Goal: Task Accomplishment & Management: Use online tool/utility

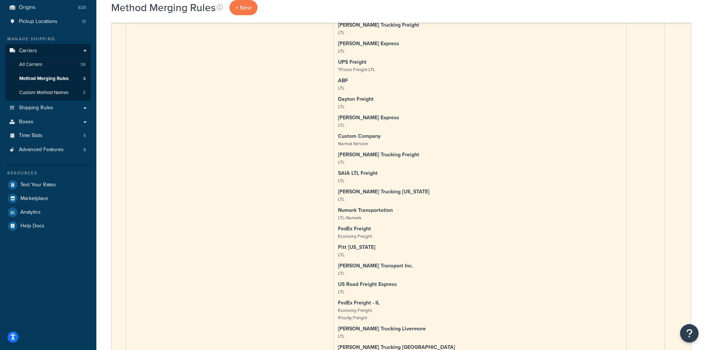
scroll to position [37, 0]
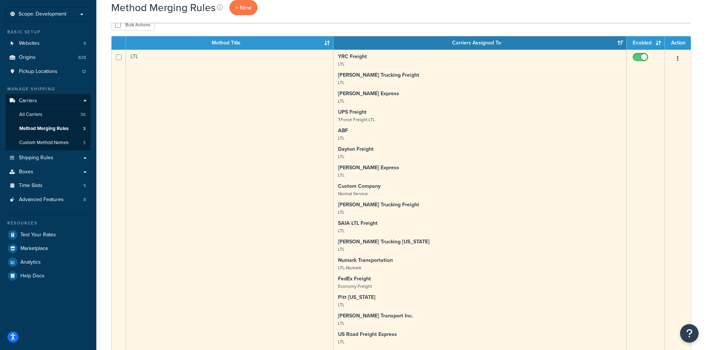
click at [678, 59] on icon "button" at bounding box center [677, 58] width 1 height 5
click at [661, 70] on link "Edit" at bounding box center [647, 73] width 59 height 15
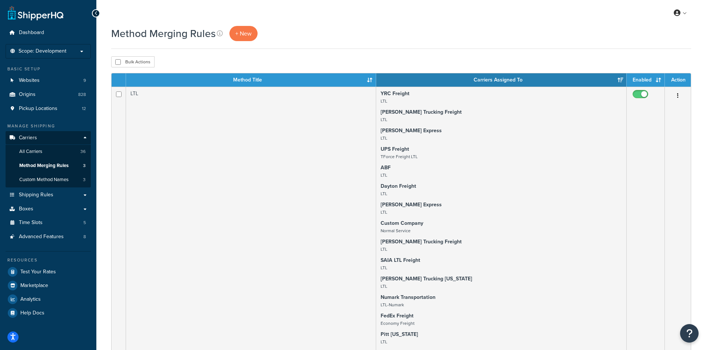
click at [462, 46] on div "Method Merging Rules + New" at bounding box center [401, 37] width 580 height 23
click at [45, 194] on span "Shipping Rules" at bounding box center [36, 195] width 34 height 6
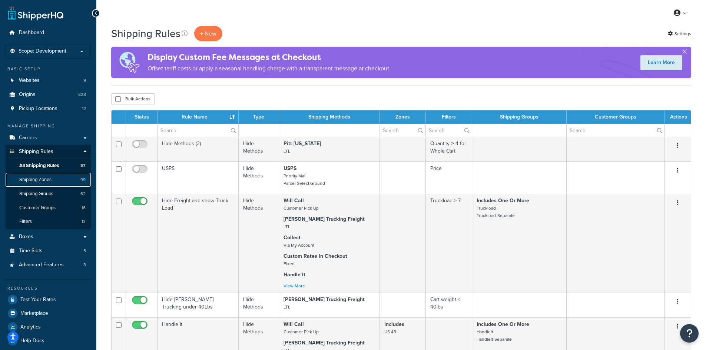
click at [47, 180] on span "Shipping Zones" at bounding box center [35, 180] width 32 height 6
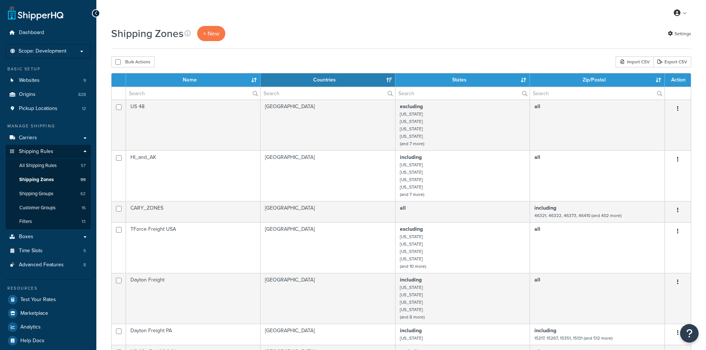
select select "15"
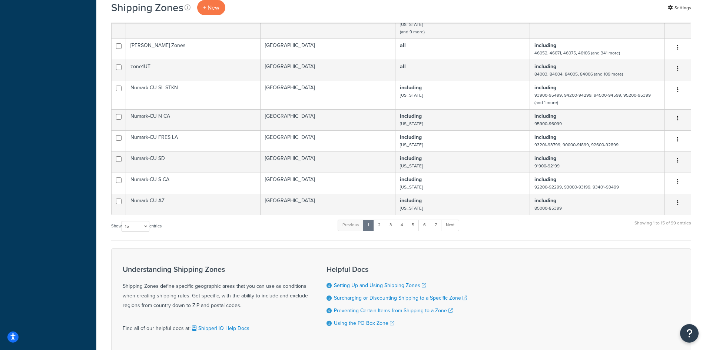
scroll to position [371, 0]
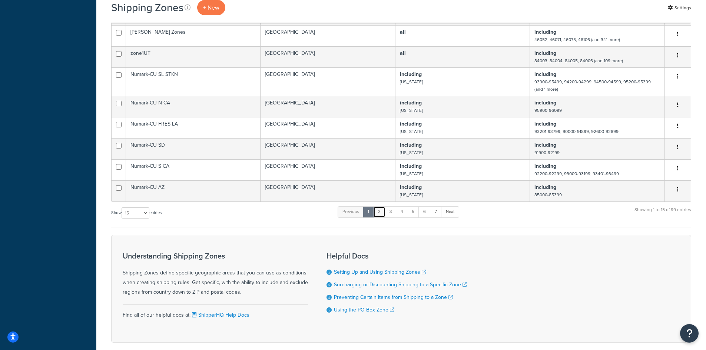
click at [382, 216] on link "2" at bounding box center [379, 211] width 12 height 11
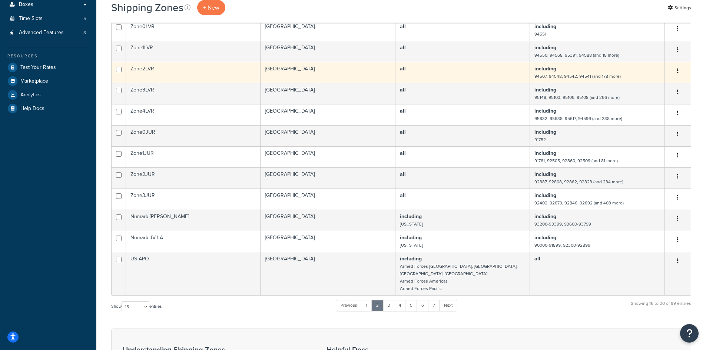
scroll to position [245, 0]
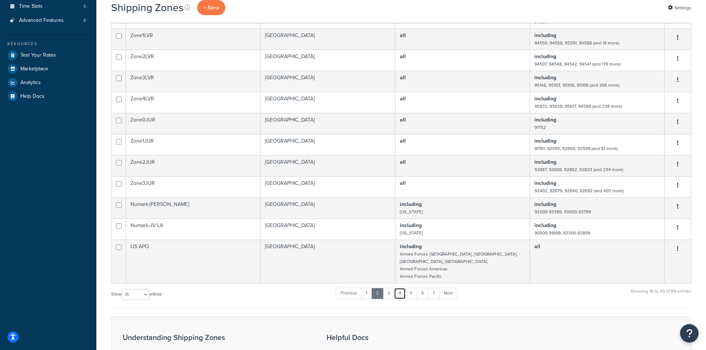
click at [400, 288] on link "4" at bounding box center [400, 293] width 12 height 11
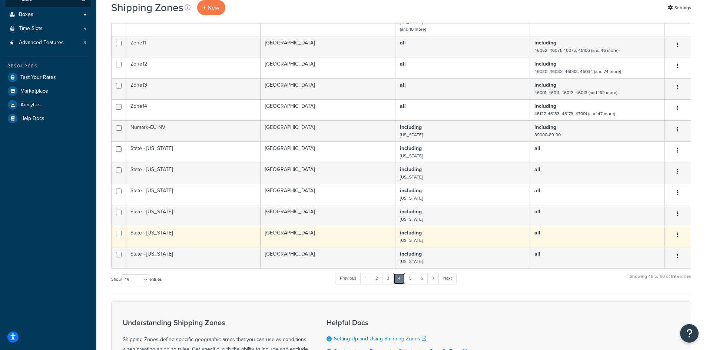
scroll to position [0, 0]
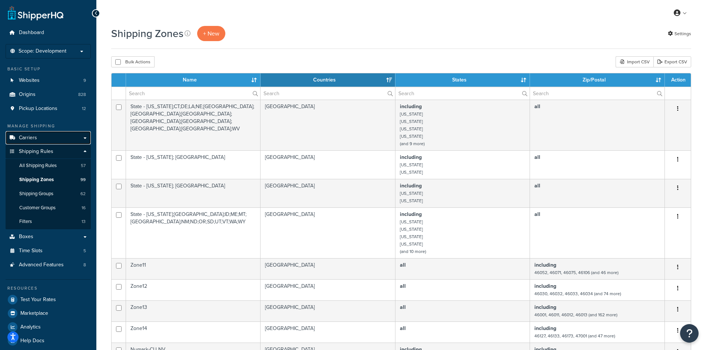
click at [43, 136] on link "Carriers" at bounding box center [48, 138] width 85 height 14
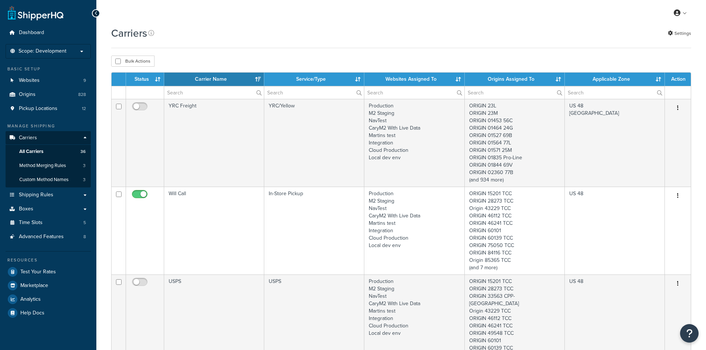
select select "15"
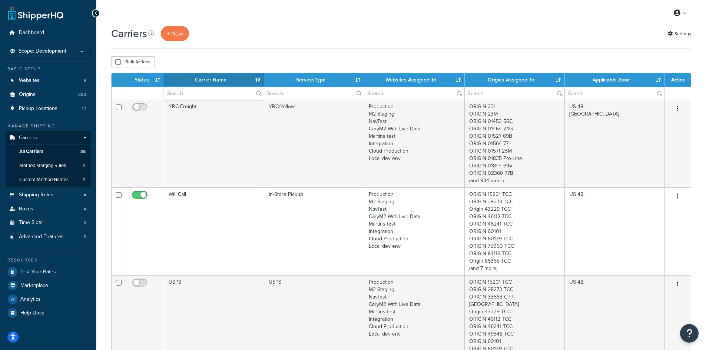
click at [192, 95] on input "text" at bounding box center [214, 93] width 100 height 13
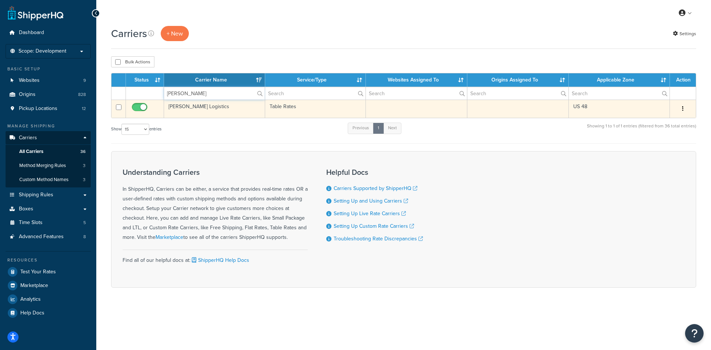
type input "cary lo"
click at [683, 108] on icon "button" at bounding box center [683, 108] width 1 height 5
click at [660, 116] on link "Edit" at bounding box center [653, 123] width 59 height 15
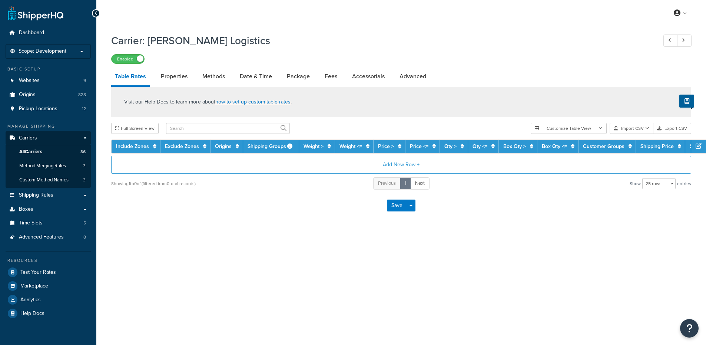
select select "25"
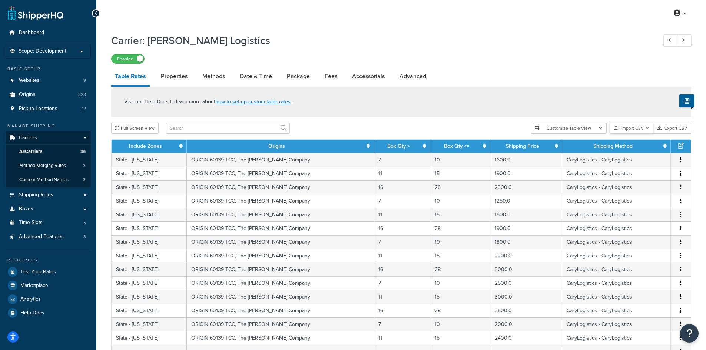
click at [643, 129] on button "Import CSV" at bounding box center [632, 128] width 44 height 11
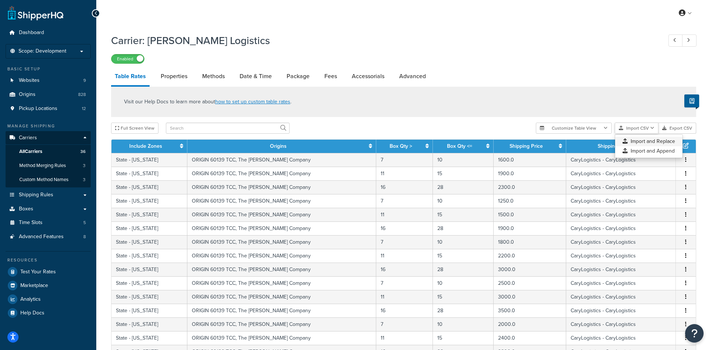
click at [639, 134] on div "Customize Table View Show all columns Show selected columns Import CSV Import a…" at bounding box center [616, 128] width 160 height 11
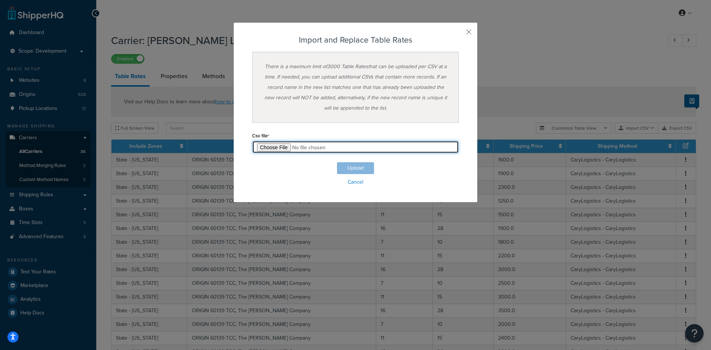
click at [277, 150] on input "file" at bounding box center [355, 147] width 207 height 13
type input "C:\fakepath\Il-Test1.csv"
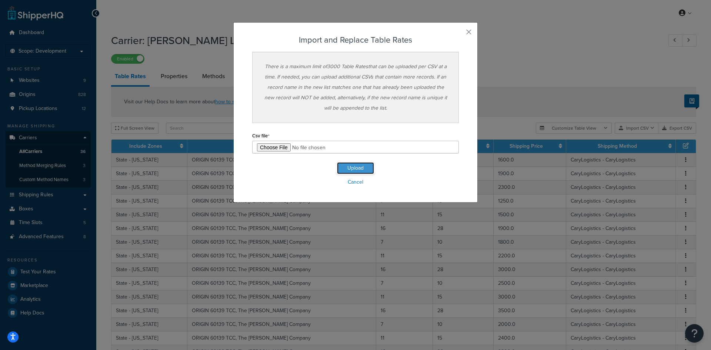
click at [350, 166] on button "Upload" at bounding box center [355, 168] width 37 height 12
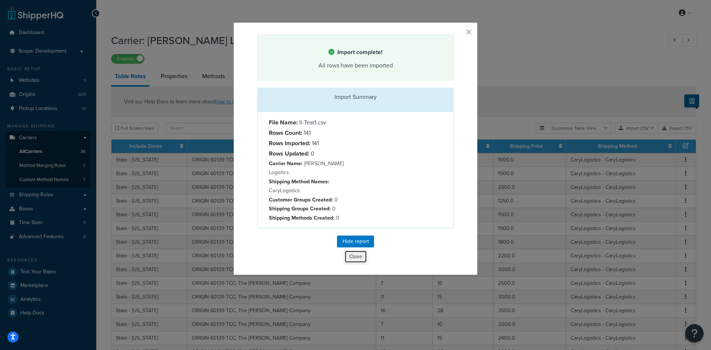
click at [355, 250] on button "Close" at bounding box center [356, 256] width 23 height 13
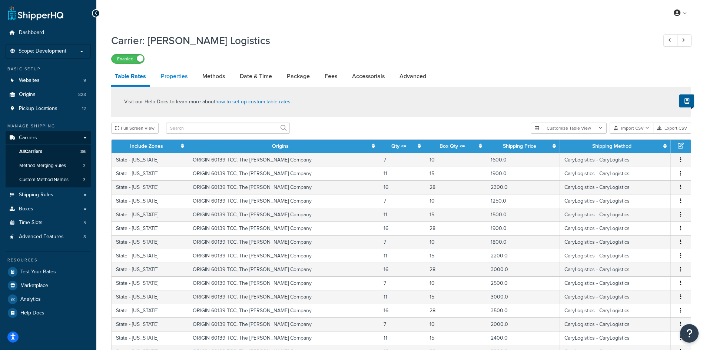
click at [170, 77] on link "Properties" at bounding box center [174, 76] width 34 height 18
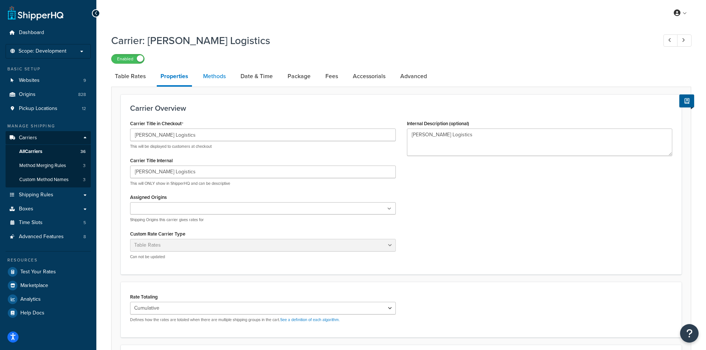
click at [212, 76] on link "Methods" at bounding box center [214, 76] width 30 height 18
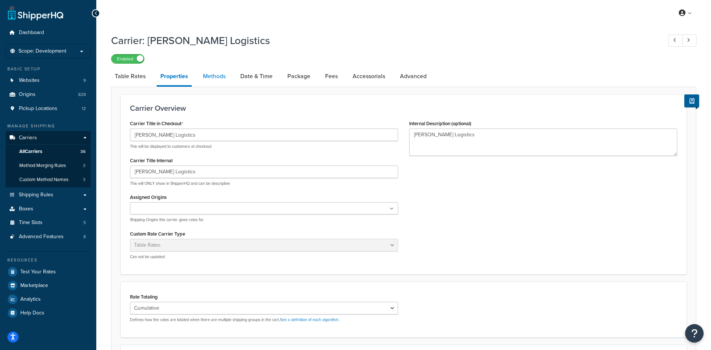
select select "25"
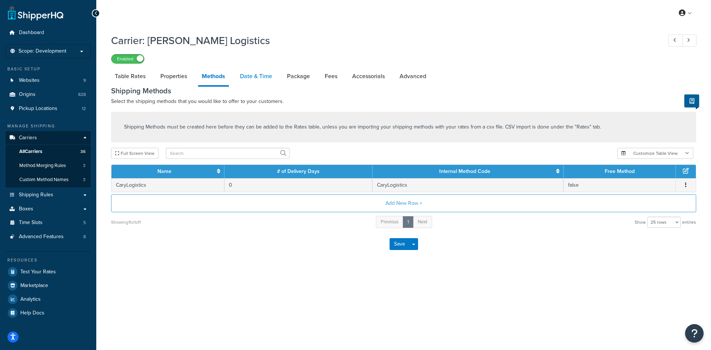
click at [248, 76] on link "Date & Time" at bounding box center [256, 76] width 40 height 18
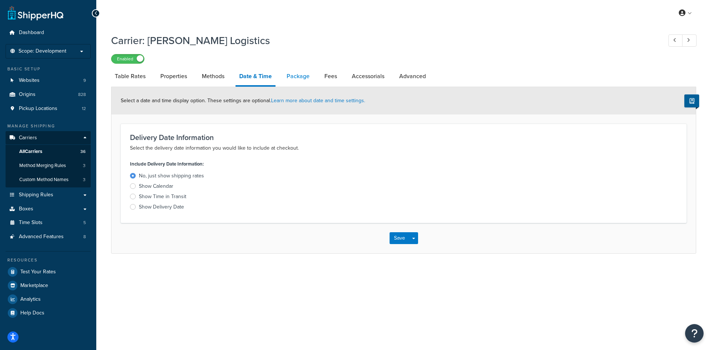
click at [285, 78] on link "Package" at bounding box center [298, 76] width 30 height 18
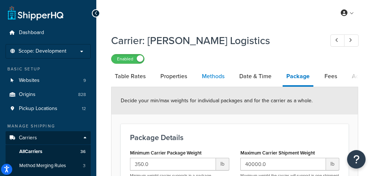
click at [214, 80] on link "Methods" at bounding box center [213, 76] width 30 height 18
select select "25"
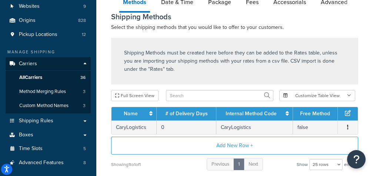
scroll to position [37, 0]
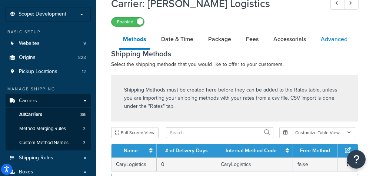
click at [330, 38] on link "Advanced" at bounding box center [334, 39] width 34 height 18
select select "false"
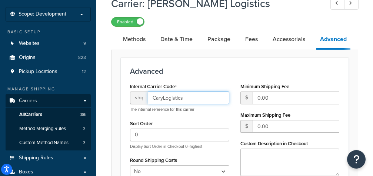
click at [185, 97] on input "CaryLogistics" at bounding box center [189, 98] width 82 height 13
click at [181, 97] on input "CaryLogistics" at bounding box center [189, 98] width 82 height 13
drag, startPoint x: 197, startPoint y: 97, endPoint x: 172, endPoint y: 94, distance: 25.5
click at [172, 94] on input "CaryLogistics" at bounding box center [189, 98] width 82 height 13
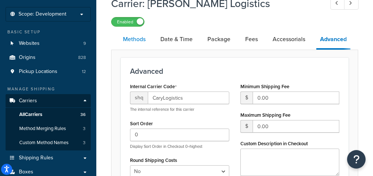
click at [136, 38] on link "Methods" at bounding box center [134, 39] width 30 height 18
select select "25"
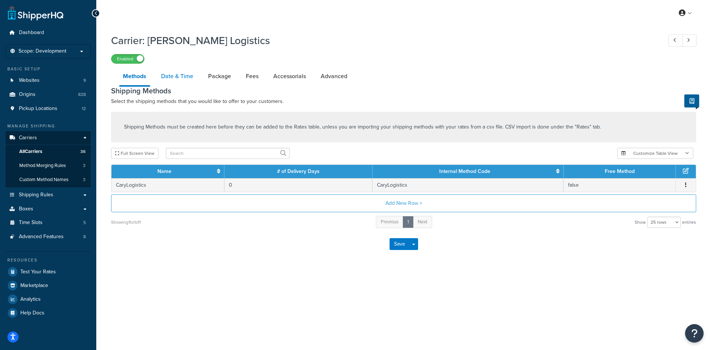
click at [184, 76] on link "Date & Time" at bounding box center [177, 76] width 40 height 18
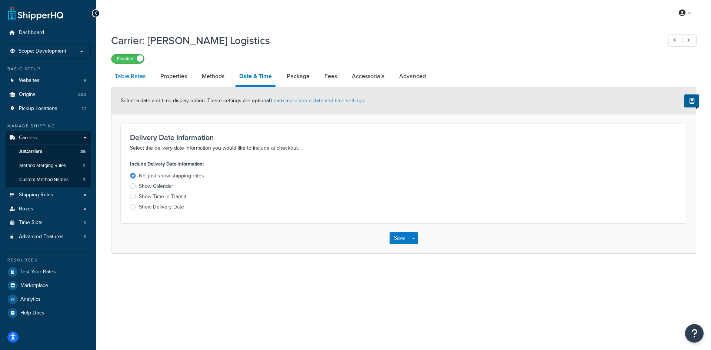
click at [140, 76] on link "Table Rates" at bounding box center [130, 76] width 38 height 18
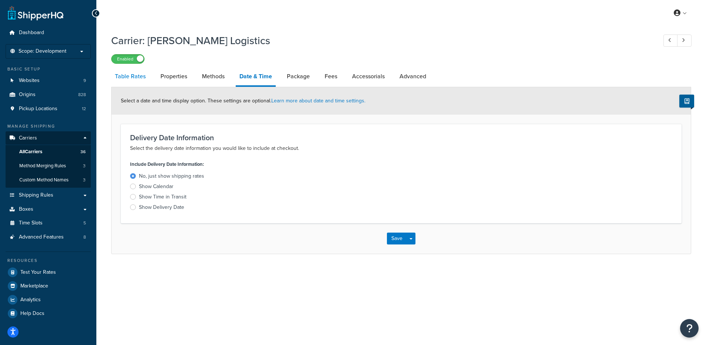
select select "25"
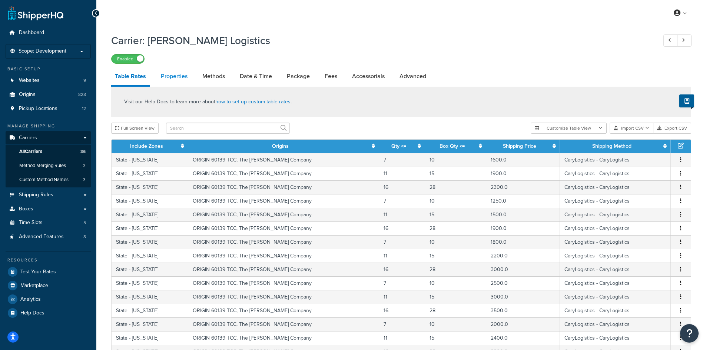
click at [170, 76] on link "Properties" at bounding box center [174, 76] width 34 height 18
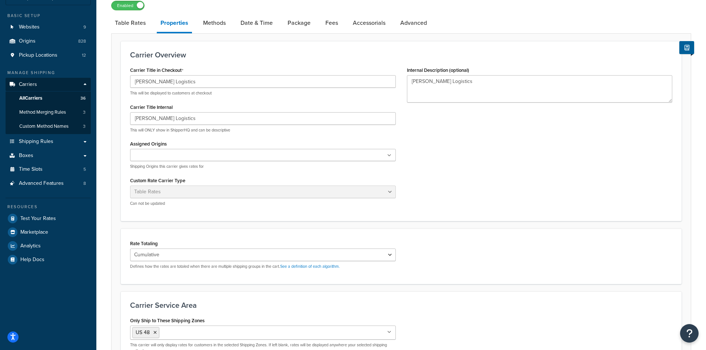
scroll to position [74, 0]
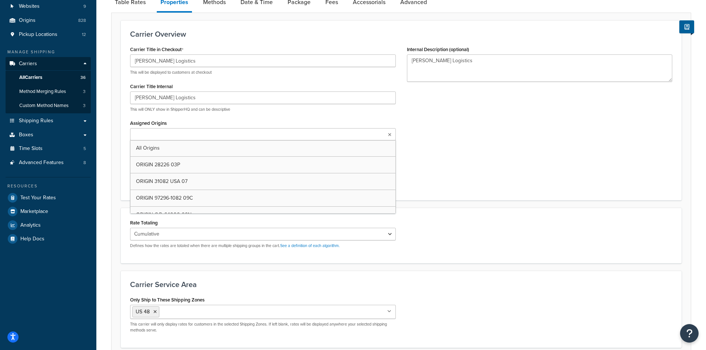
click at [194, 134] on ul at bounding box center [263, 134] width 266 height 12
type input "the"
type input "origin 60139"
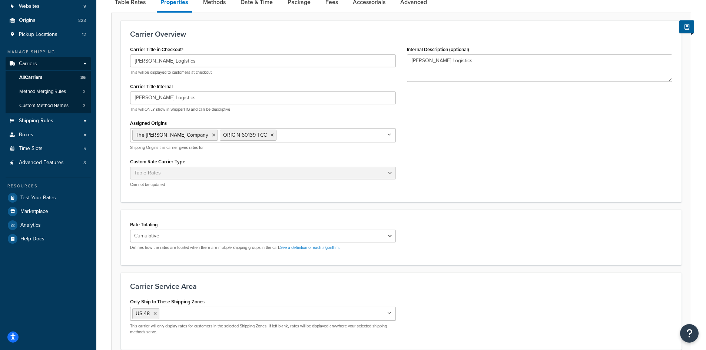
click at [521, 172] on div "Carrier Title in Checkout Cary Logistics This will be displayed to customers at…" at bounding box center [401, 118] width 553 height 149
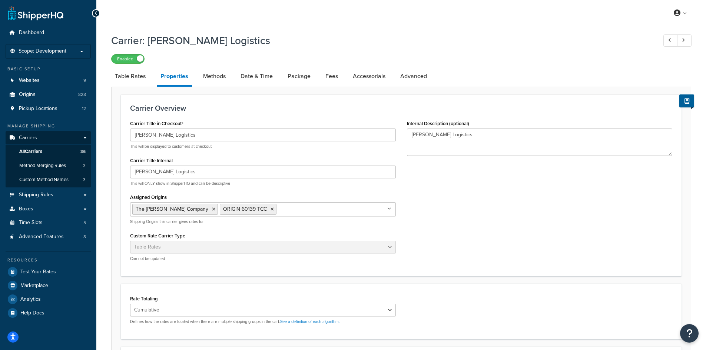
scroll to position [142, 0]
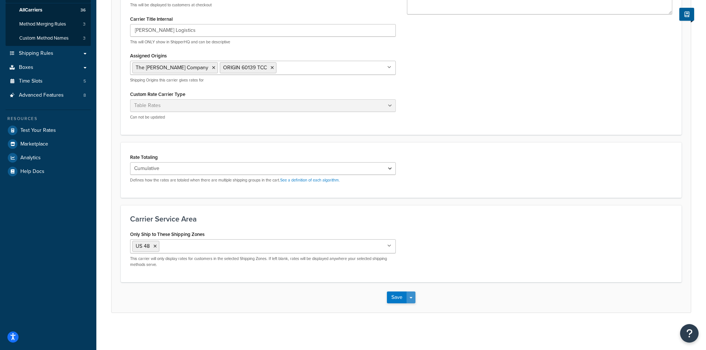
click at [411, 296] on button "Save Dropdown" at bounding box center [410, 298] width 9 height 12
click at [415, 310] on button "Save and Edit" at bounding box center [414, 311] width 54 height 16
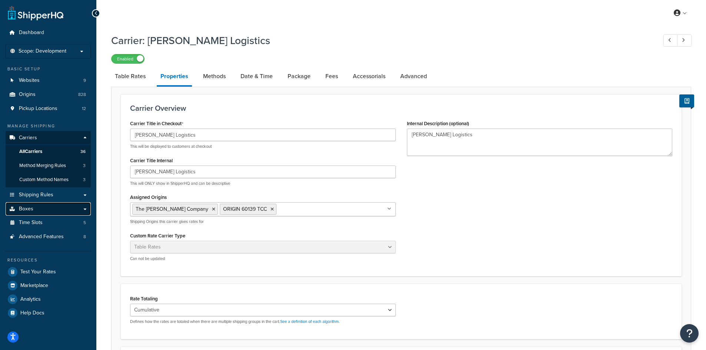
click at [46, 205] on link "Boxes" at bounding box center [48, 209] width 85 height 14
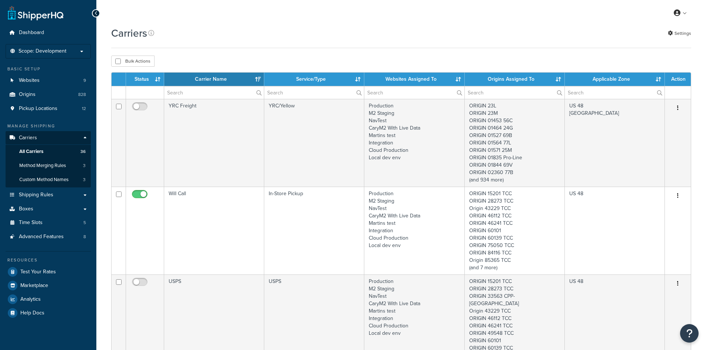
select select "15"
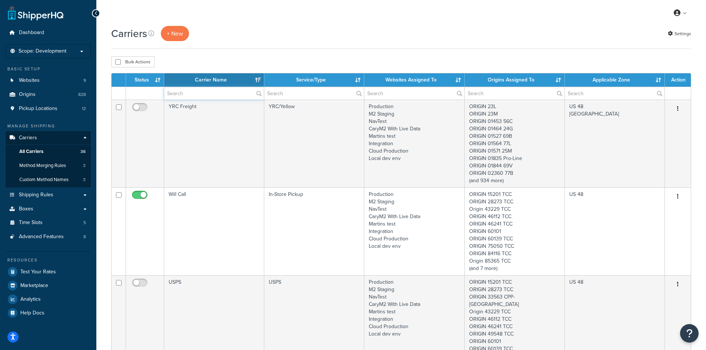
click at [223, 94] on input "text" at bounding box center [214, 93] width 100 height 13
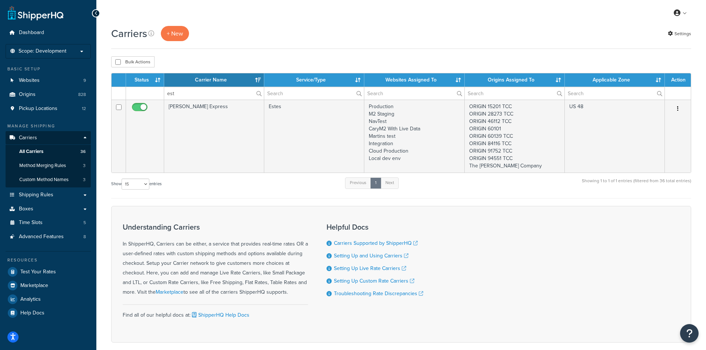
click at [678, 109] on icon "button" at bounding box center [677, 108] width 1 height 5
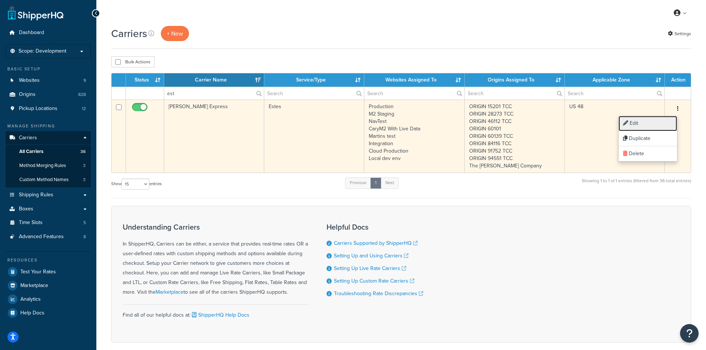
click at [660, 120] on link "Edit" at bounding box center [647, 123] width 59 height 15
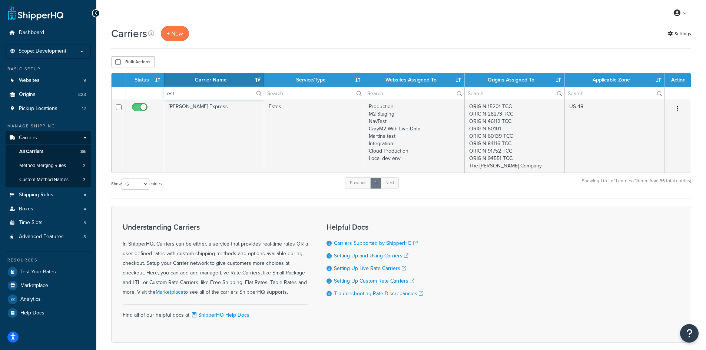
drag, startPoint x: 182, startPoint y: 88, endPoint x: 164, endPoint y: 89, distance: 18.6
click at [164, 89] on tr "est" at bounding box center [401, 93] width 579 height 13
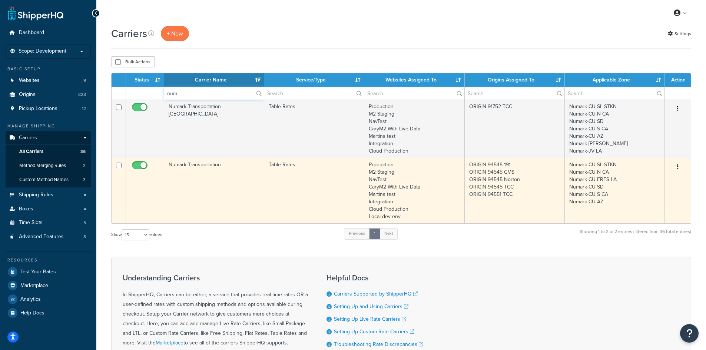
type input "num"
click at [680, 165] on button "button" at bounding box center [678, 167] width 10 height 12
click at [664, 177] on link "Edit" at bounding box center [647, 181] width 59 height 15
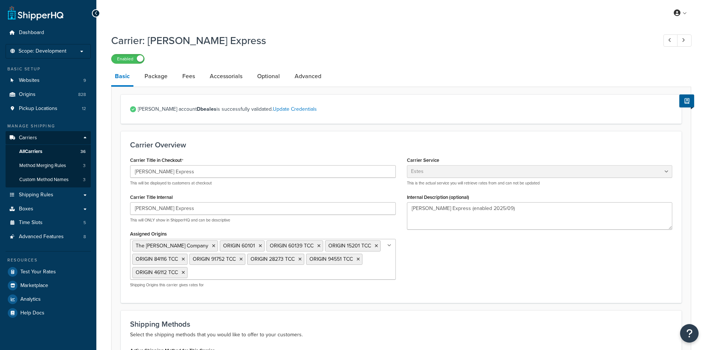
select select "estesFreight"
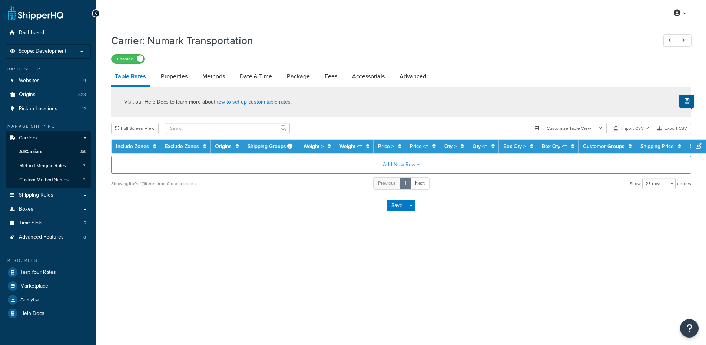
select select "25"
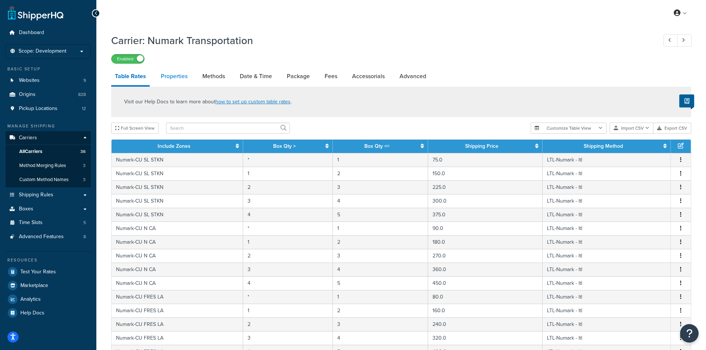
click at [183, 77] on link "Properties" at bounding box center [174, 76] width 34 height 18
select select "HIGHEST"
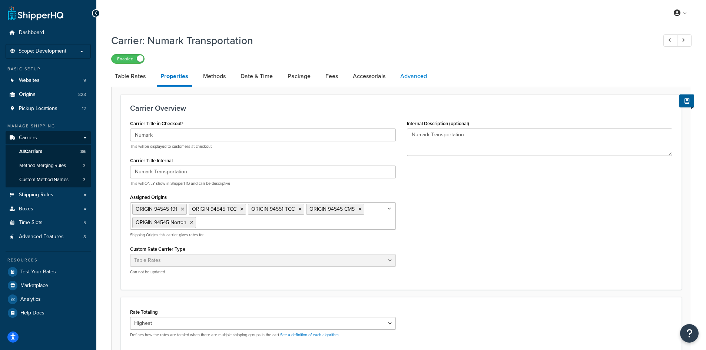
click at [405, 71] on link "Advanced" at bounding box center [413, 76] width 34 height 18
select select "false"
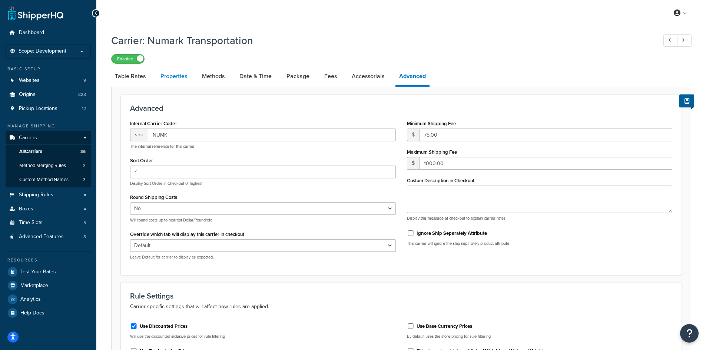
click at [182, 72] on link "Properties" at bounding box center [174, 76] width 34 height 18
select select "HIGHEST"
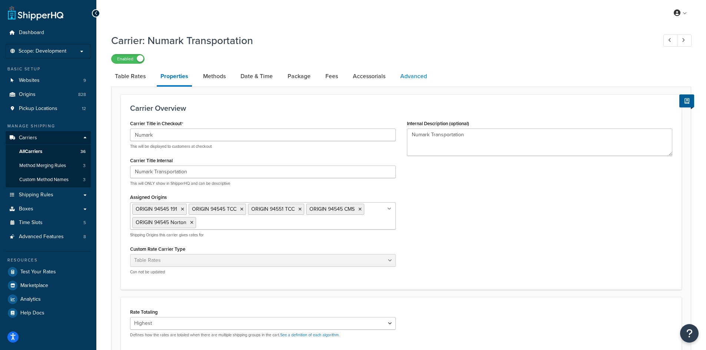
click at [407, 74] on link "Advanced" at bounding box center [413, 76] width 34 height 18
select select "false"
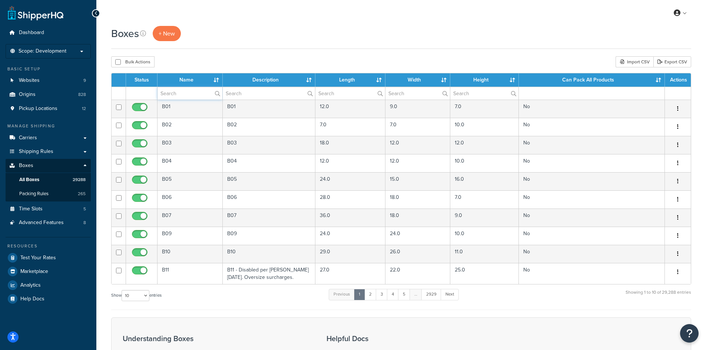
click at [186, 94] on input "text" at bounding box center [189, 93] width 65 height 13
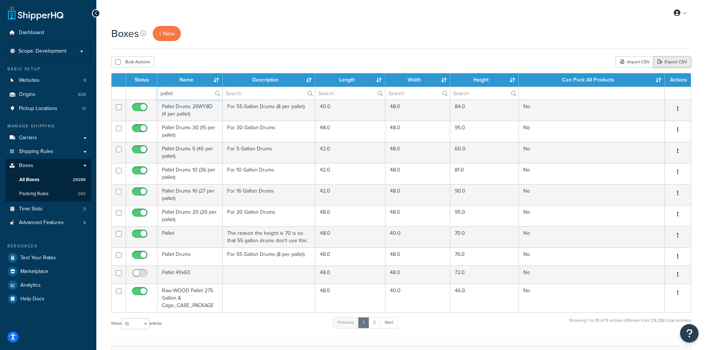
type input "pallet"
click at [666, 62] on link "Export CSV" at bounding box center [672, 61] width 38 height 11
click at [625, 56] on div "Import CSV" at bounding box center [634, 61] width 38 height 11
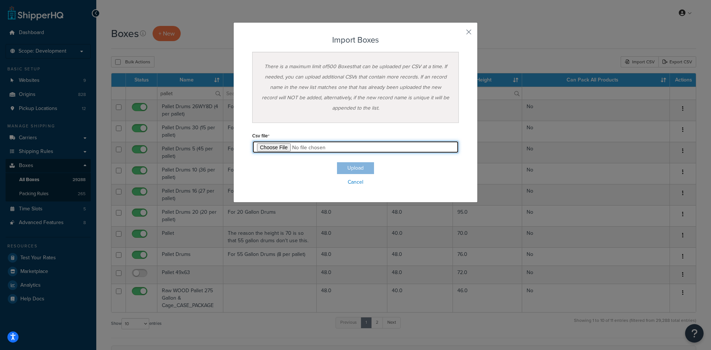
click at [281, 145] on input "file" at bounding box center [355, 147] width 207 height 13
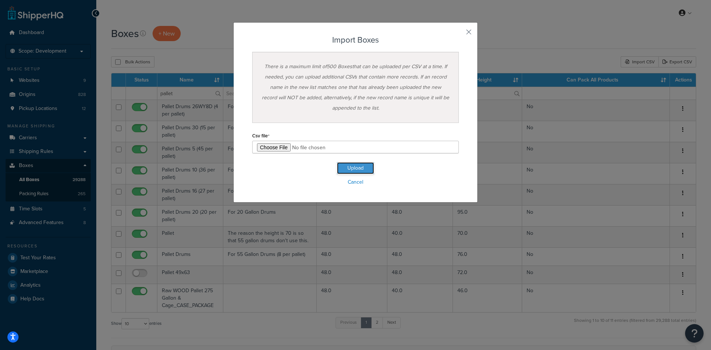
click at [360, 166] on button "Upload" at bounding box center [355, 168] width 37 height 12
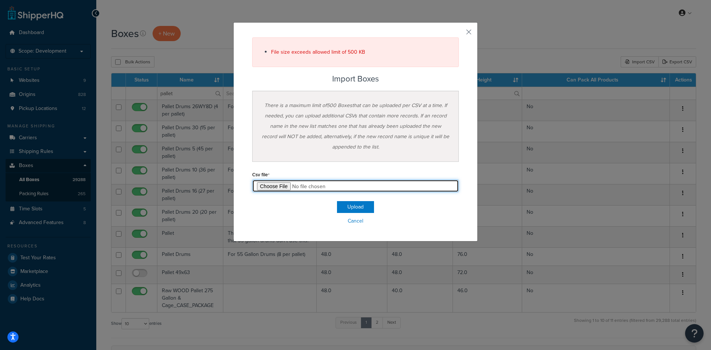
click at [270, 186] on input "file" at bounding box center [355, 186] width 207 height 13
type input "C:\fakepath\Box Import-2025-09-24 LTL-A.csv"
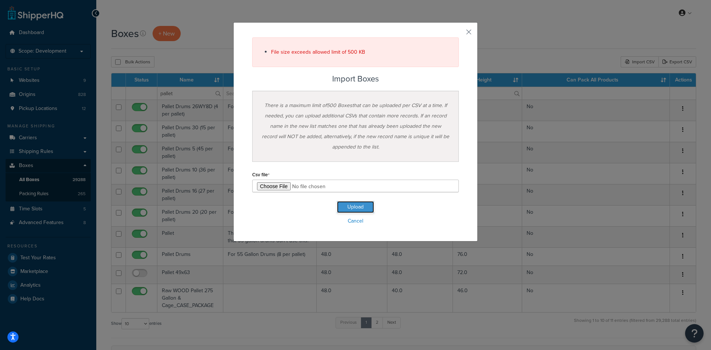
click at [361, 209] on button "Upload" at bounding box center [355, 207] width 37 height 12
